Goal: Find specific page/section: Find specific page/section

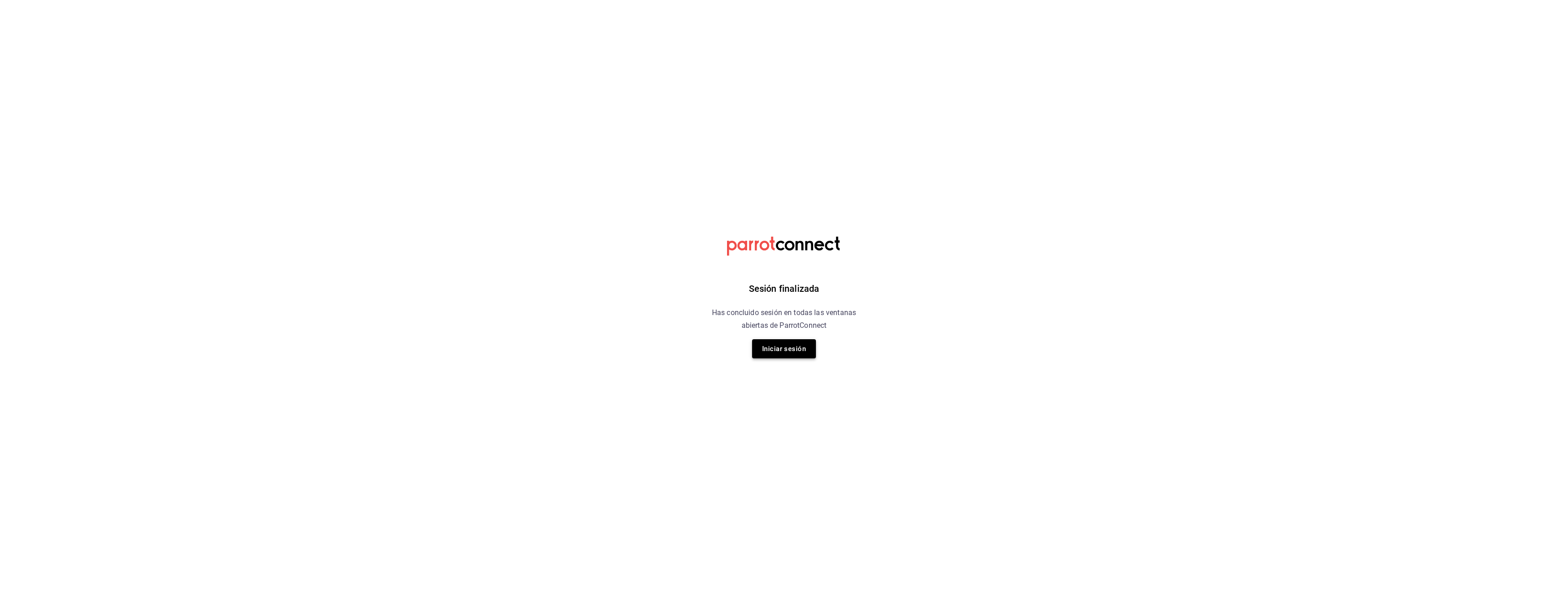
click at [780, 354] on button "Iniciar sesión" at bounding box center [784, 348] width 64 height 19
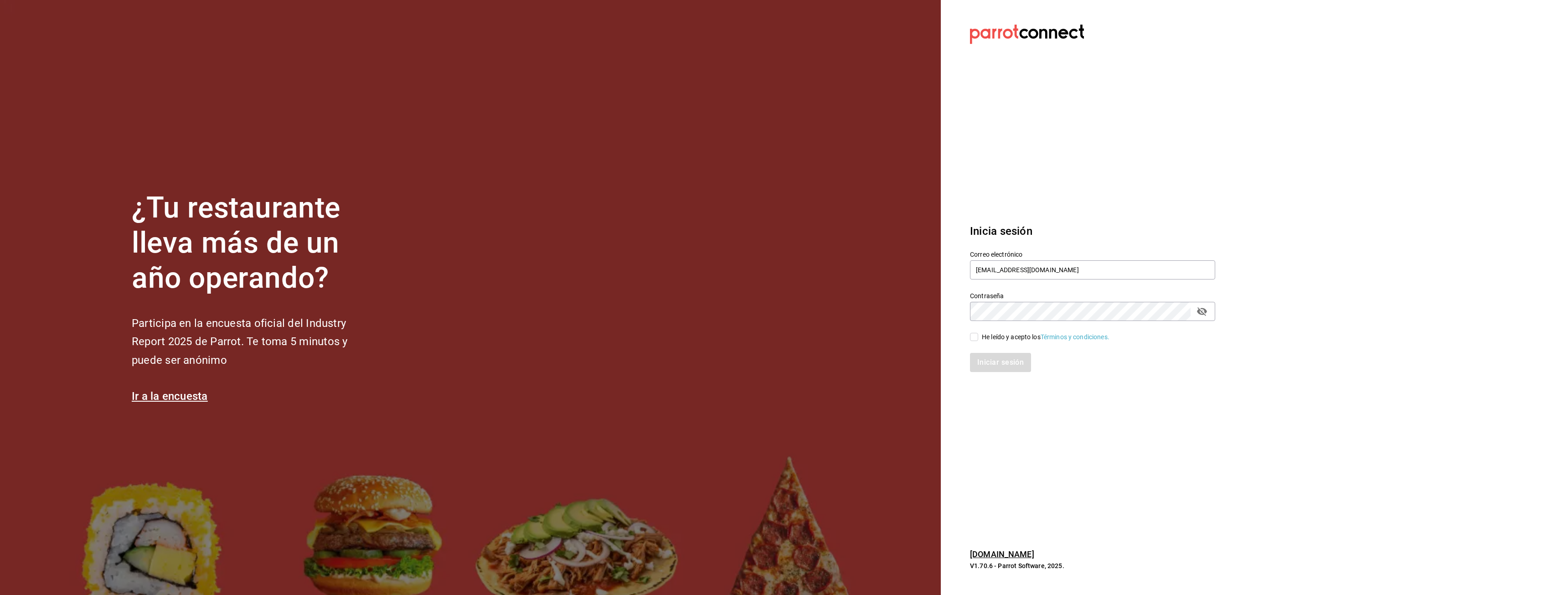
click at [971, 334] on input "He leído y acepto los Términos y condiciones." at bounding box center [974, 337] width 8 height 8
checkbox input "true"
click at [1009, 365] on button "Iniciar sesión" at bounding box center [1001, 362] width 62 height 19
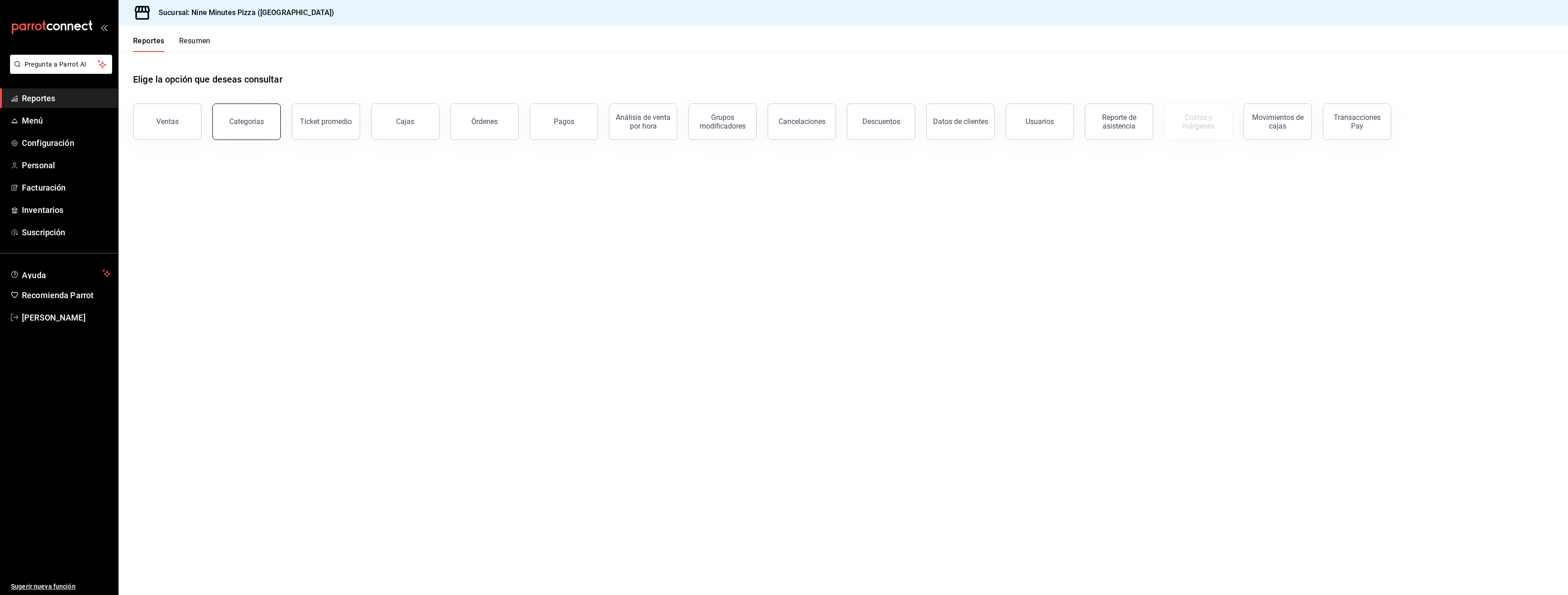
click at [256, 121] on div "Categorías" at bounding box center [247, 121] width 35 height 9
